Goal: Information Seeking & Learning: Learn about a topic

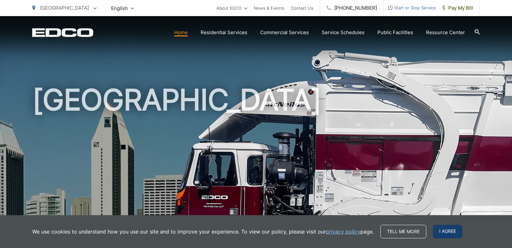
click at [449, 234] on span "I agree" at bounding box center [448, 232] width 30 height 14
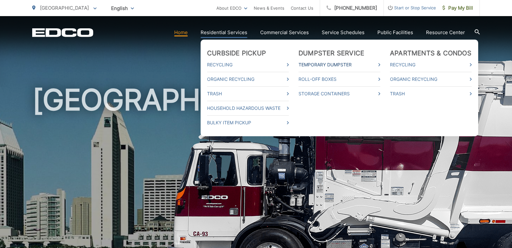
click at [332, 64] on link "Temporary Dumpster" at bounding box center [340, 65] width 82 height 8
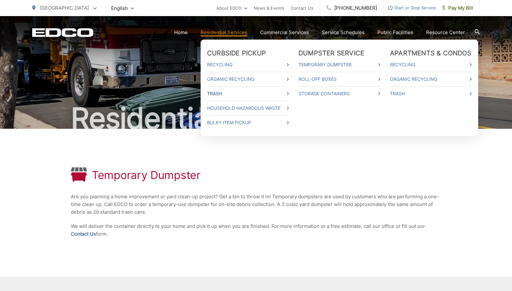
click at [282, 93] on link "Trash" at bounding box center [248, 94] width 82 height 8
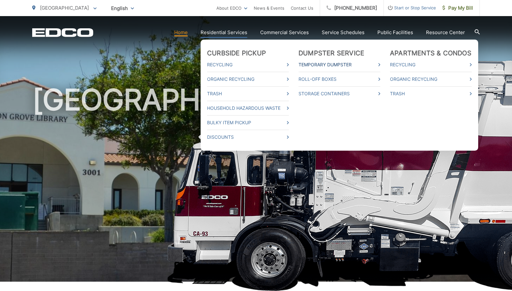
click at [333, 67] on link "Temporary Dumpster" at bounding box center [340, 65] width 82 height 8
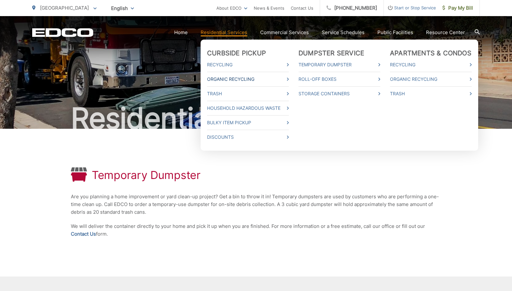
click at [240, 78] on link "Organic Recycling" at bounding box center [248, 79] width 82 height 8
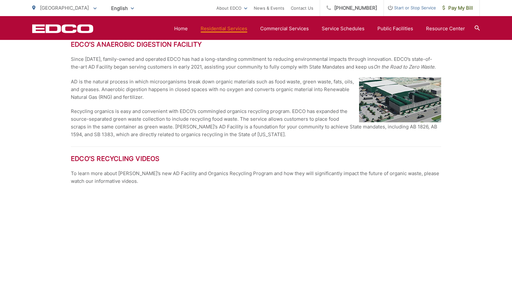
scroll to position [773, 0]
